Goal: Information Seeking & Learning: Learn about a topic

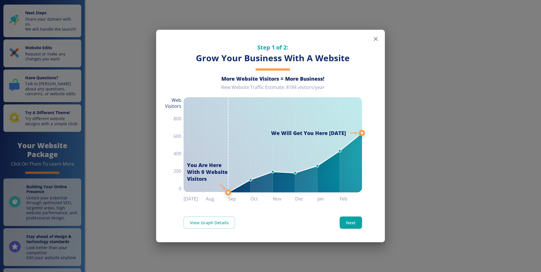
click at [377, 37] on icon "button" at bounding box center [375, 38] width 7 height 7
